Goal: Find contact information: Find contact information

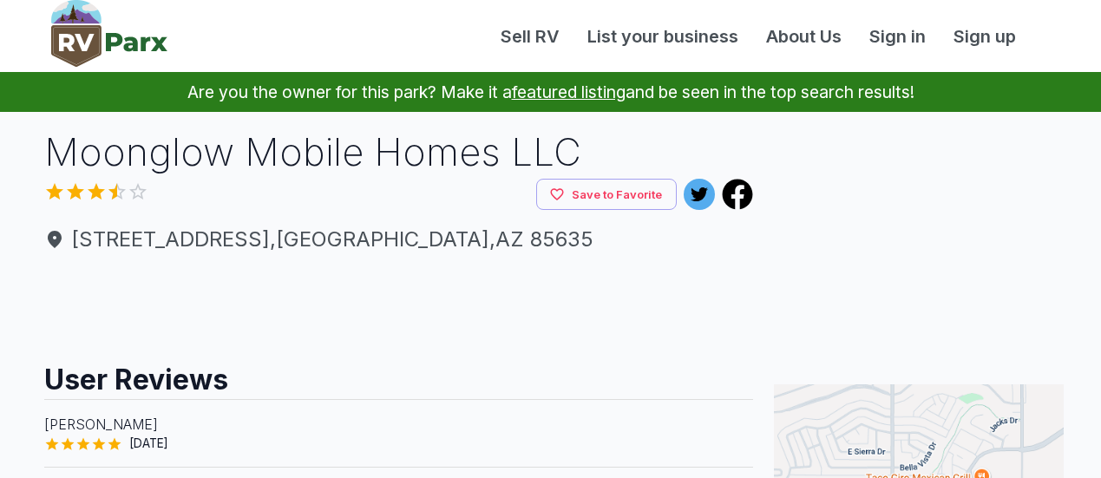
scroll to position [418, 0]
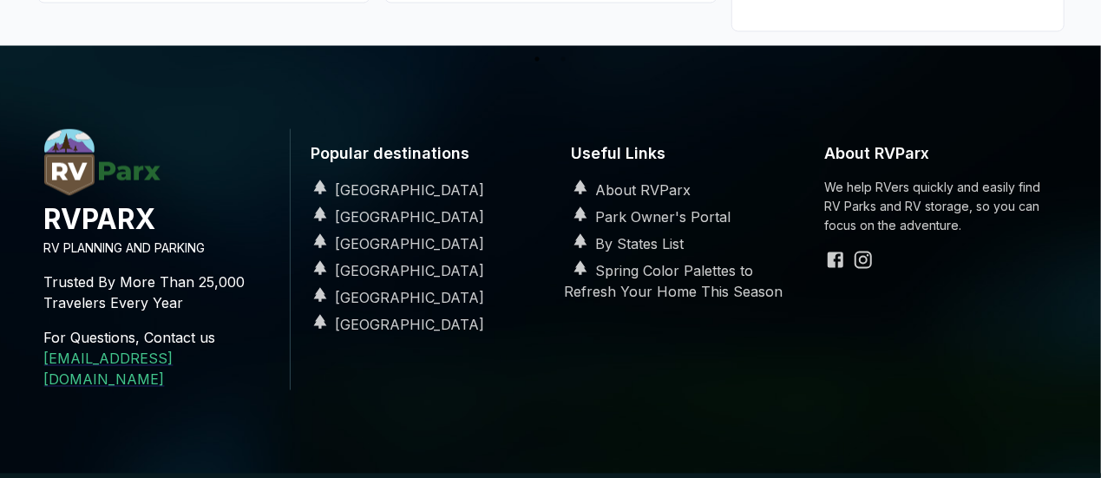
scroll to position [1427, 0]
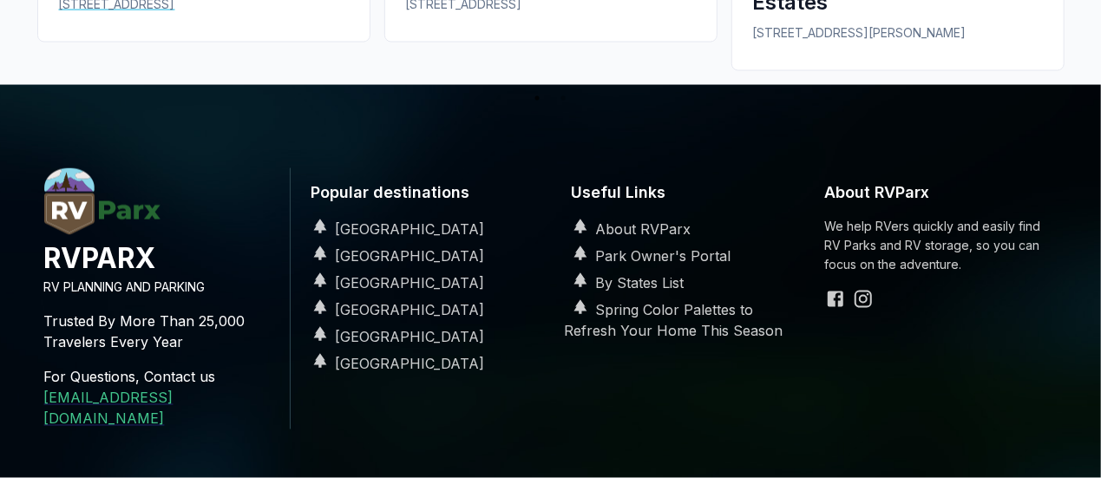
click at [127, 14] on p "96 Bel Aire Pl Sierra Vista, AZ 85635" at bounding box center [204, 4] width 290 height 19
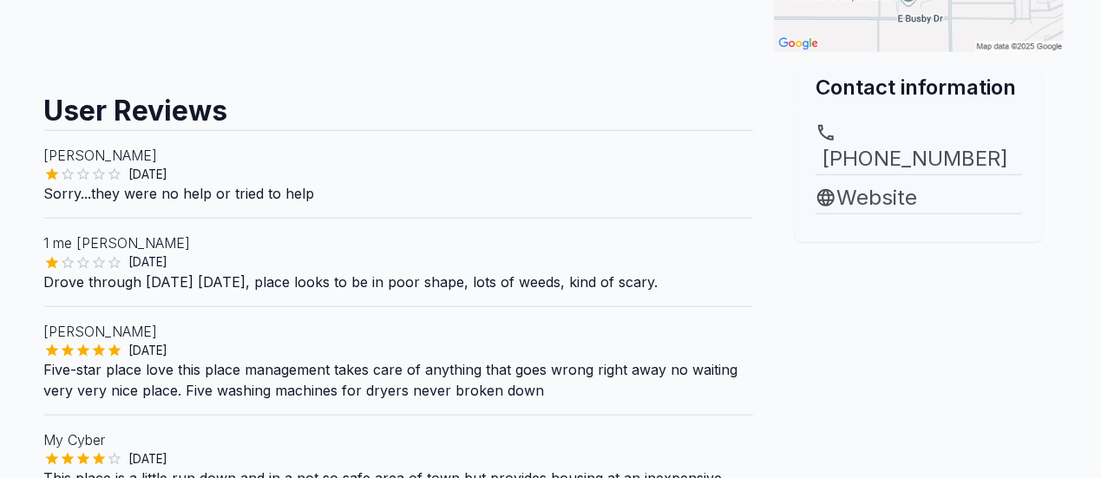
scroll to position [626, 0]
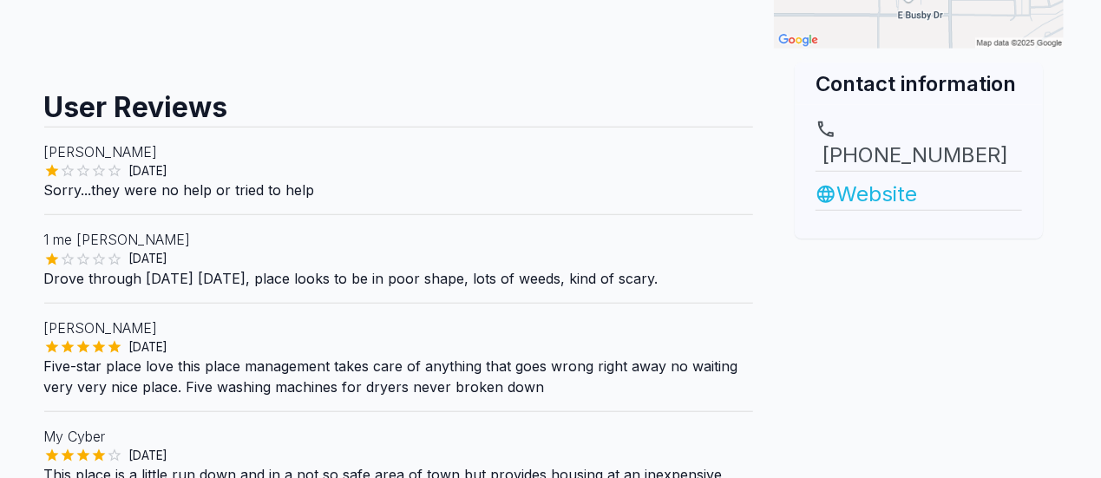
click at [898, 210] on link "Website" at bounding box center [919, 194] width 207 height 31
